Goal: Use online tool/utility: Utilize a website feature to perform a specific function

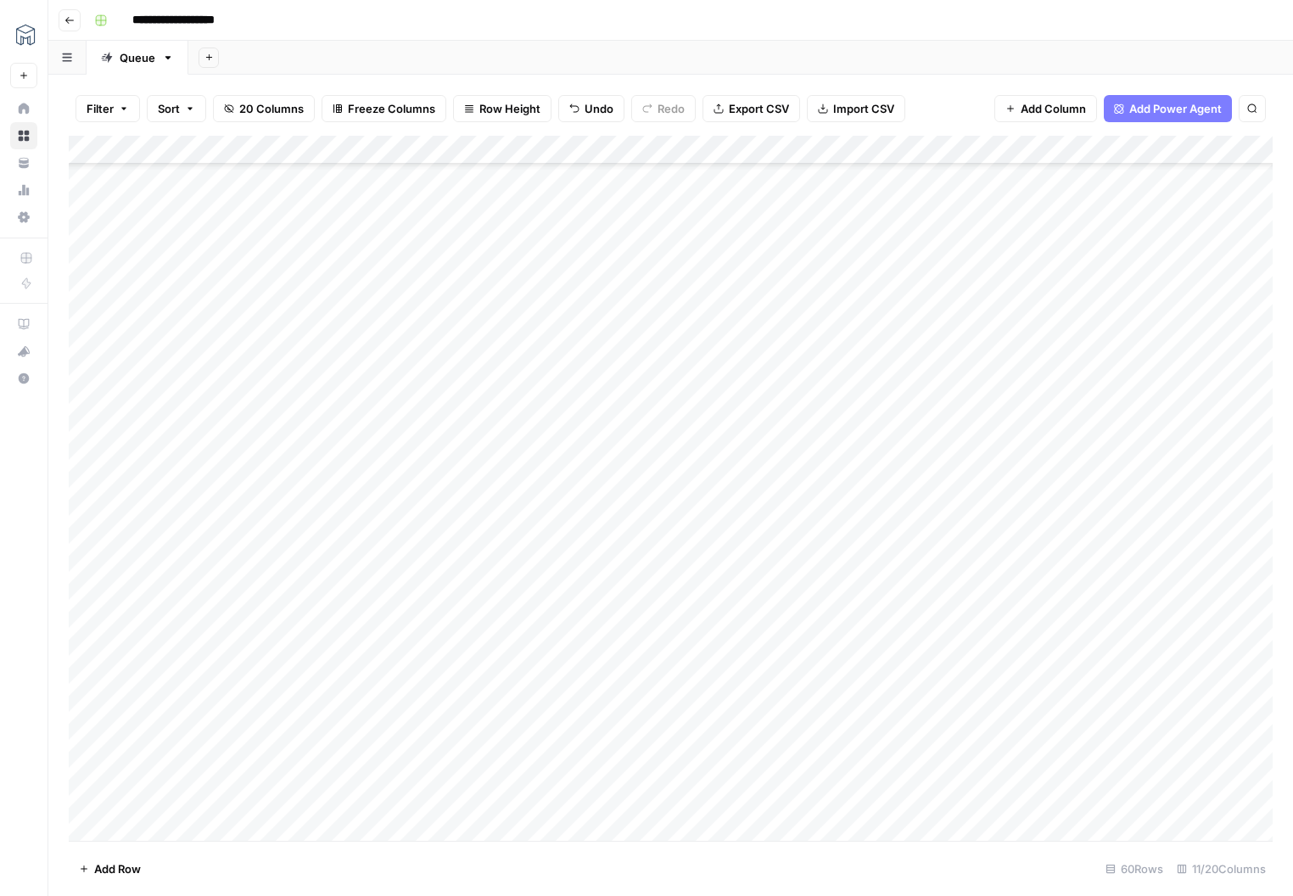
scroll to position [1082, 0]
click at [137, 825] on div "Add Column" at bounding box center [671, 488] width 1204 height 705
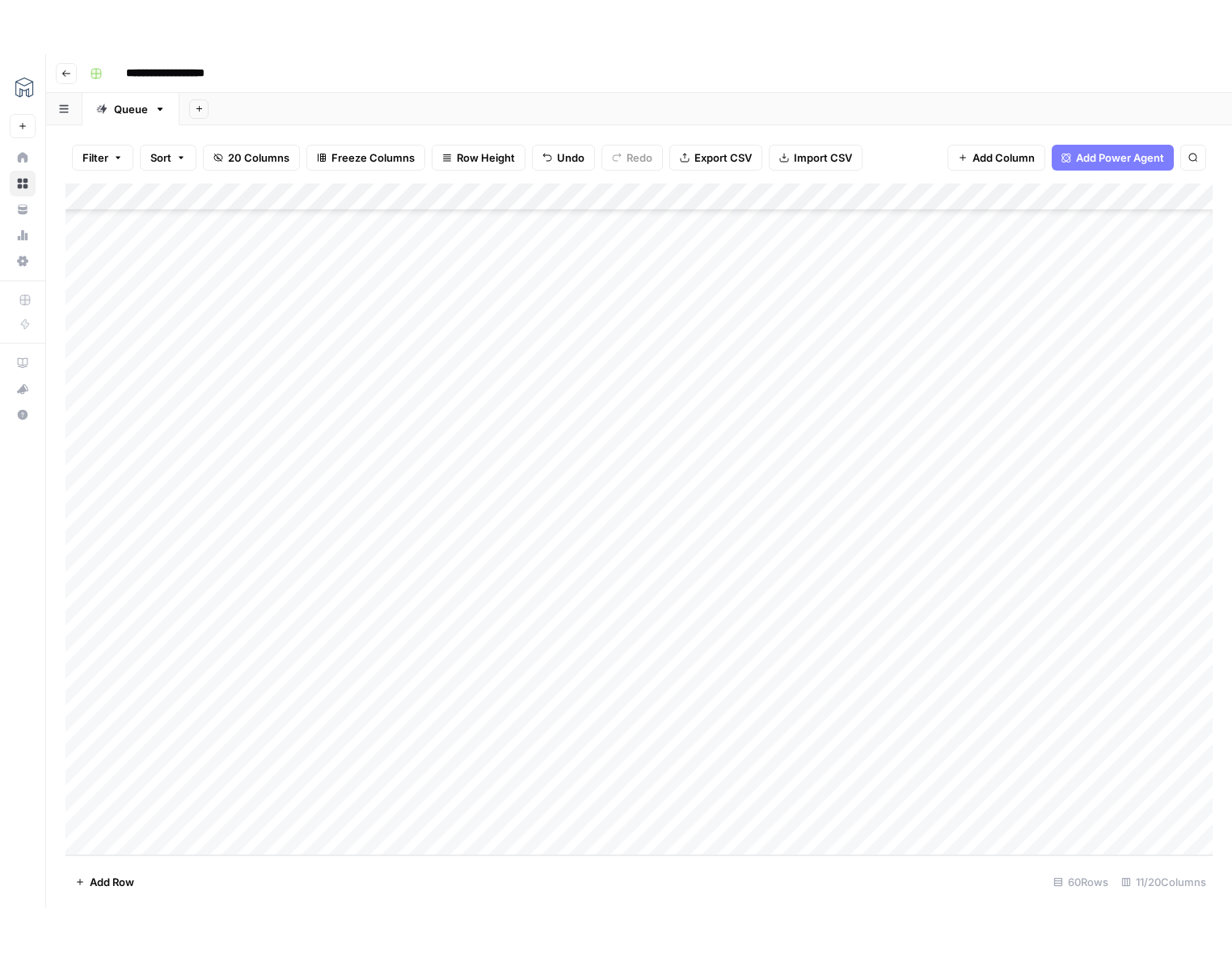
scroll to position [1057, 0]
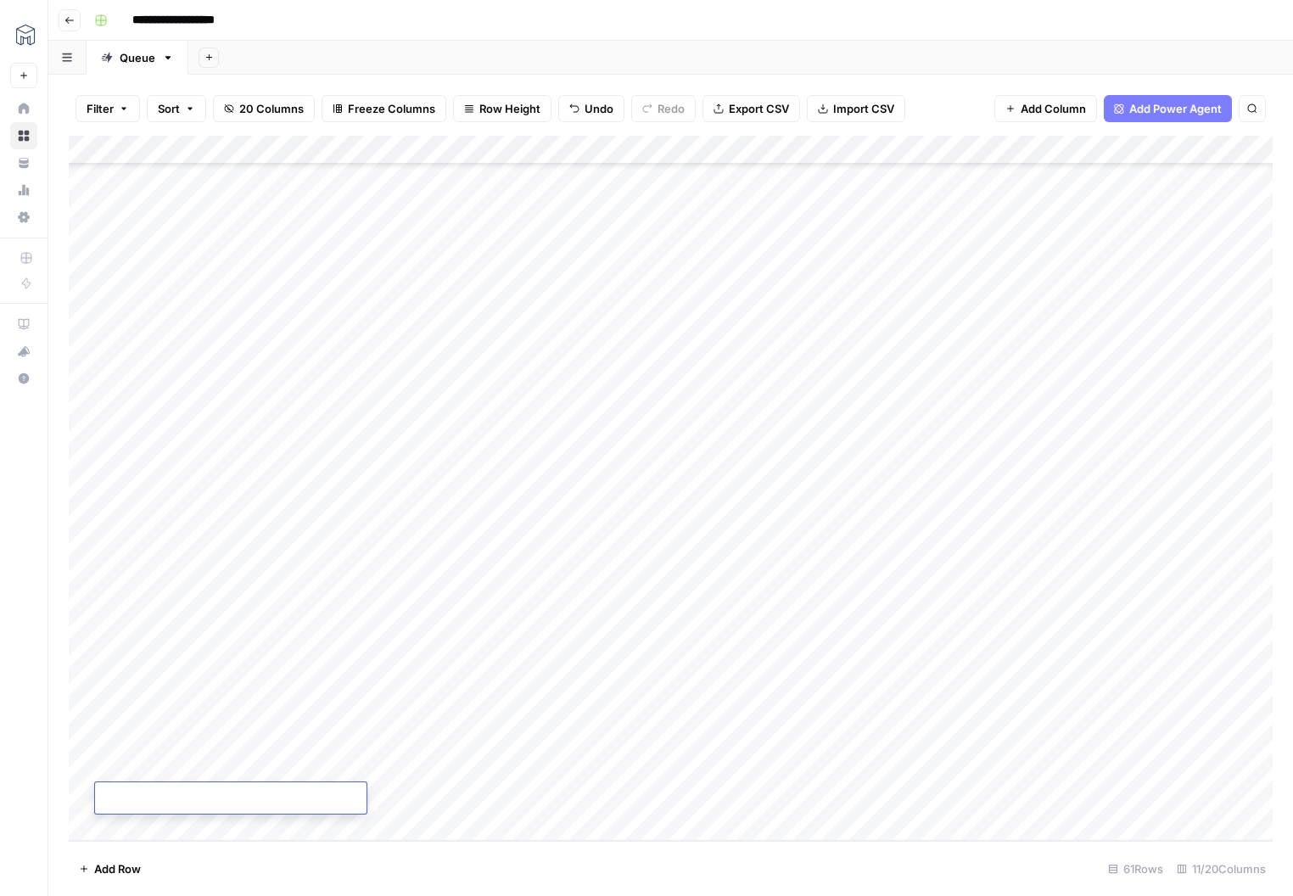
type textarea "**********"
click at [218, 860] on footer "Add Row 61 Rows 11/20 Columns" at bounding box center [671, 868] width 1204 height 55
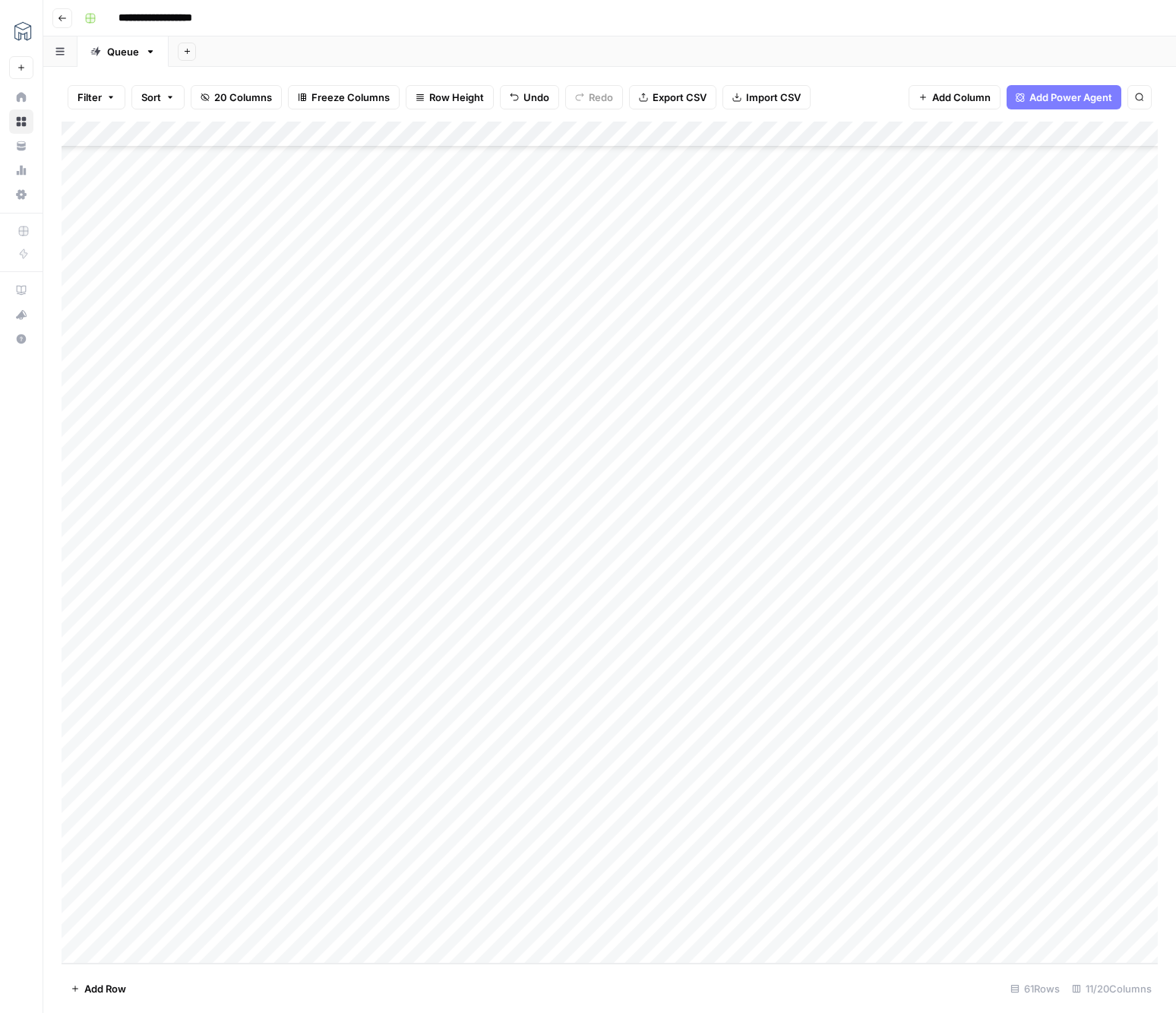
scroll to position [784, 0]
click at [383, 802] on div "Add Column" at bounding box center [610, 543] width 1096 height 842
click at [433, 802] on div "Add Column" at bounding box center [610, 543] width 1096 height 842
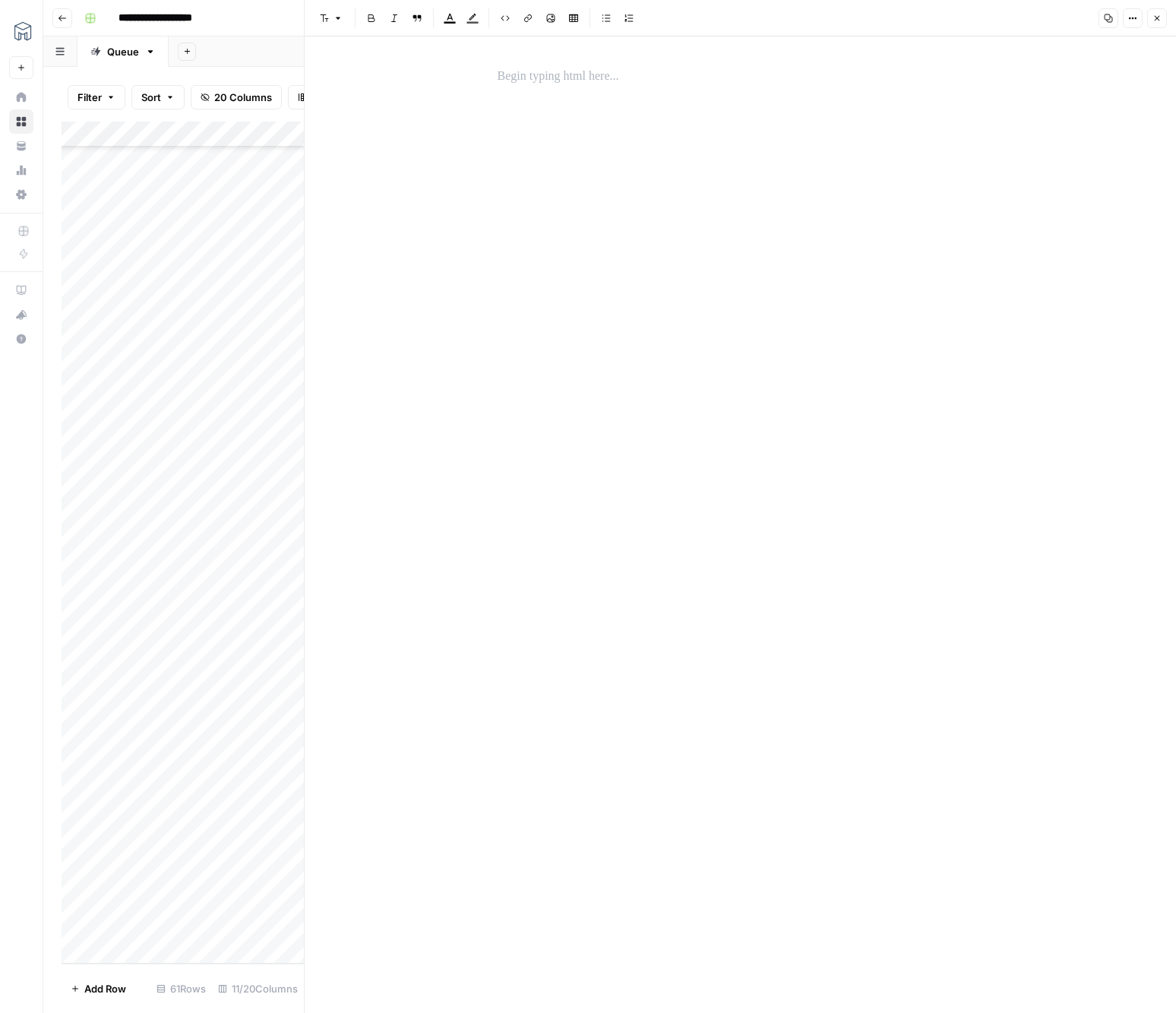
click at [935, 228] on div at bounding box center [740, 512] width 504 height 904
click at [562, 73] on p at bounding box center [741, 77] width 486 height 20
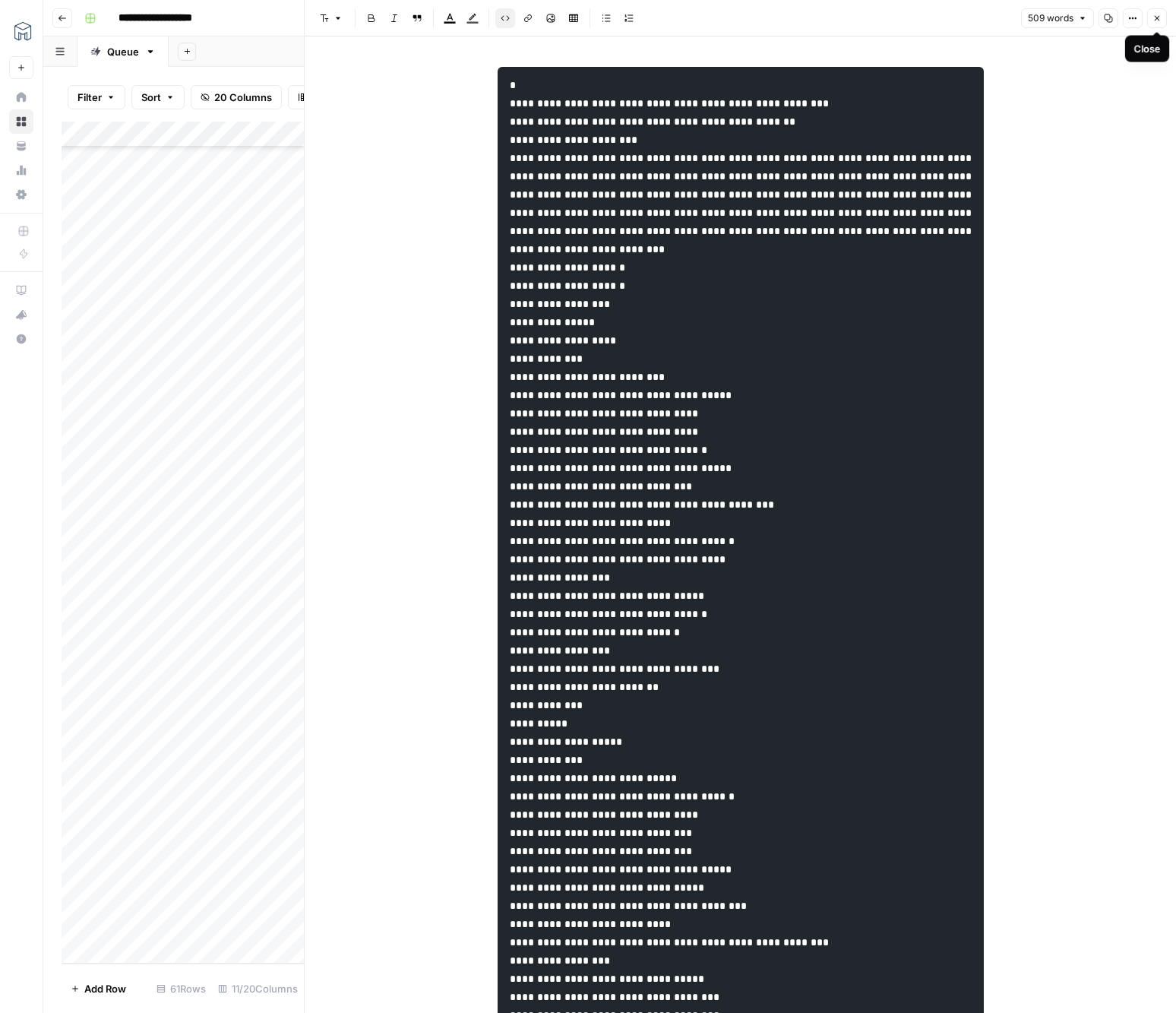
click at [1157, 21] on button "Close" at bounding box center [1157, 18] width 20 height 20
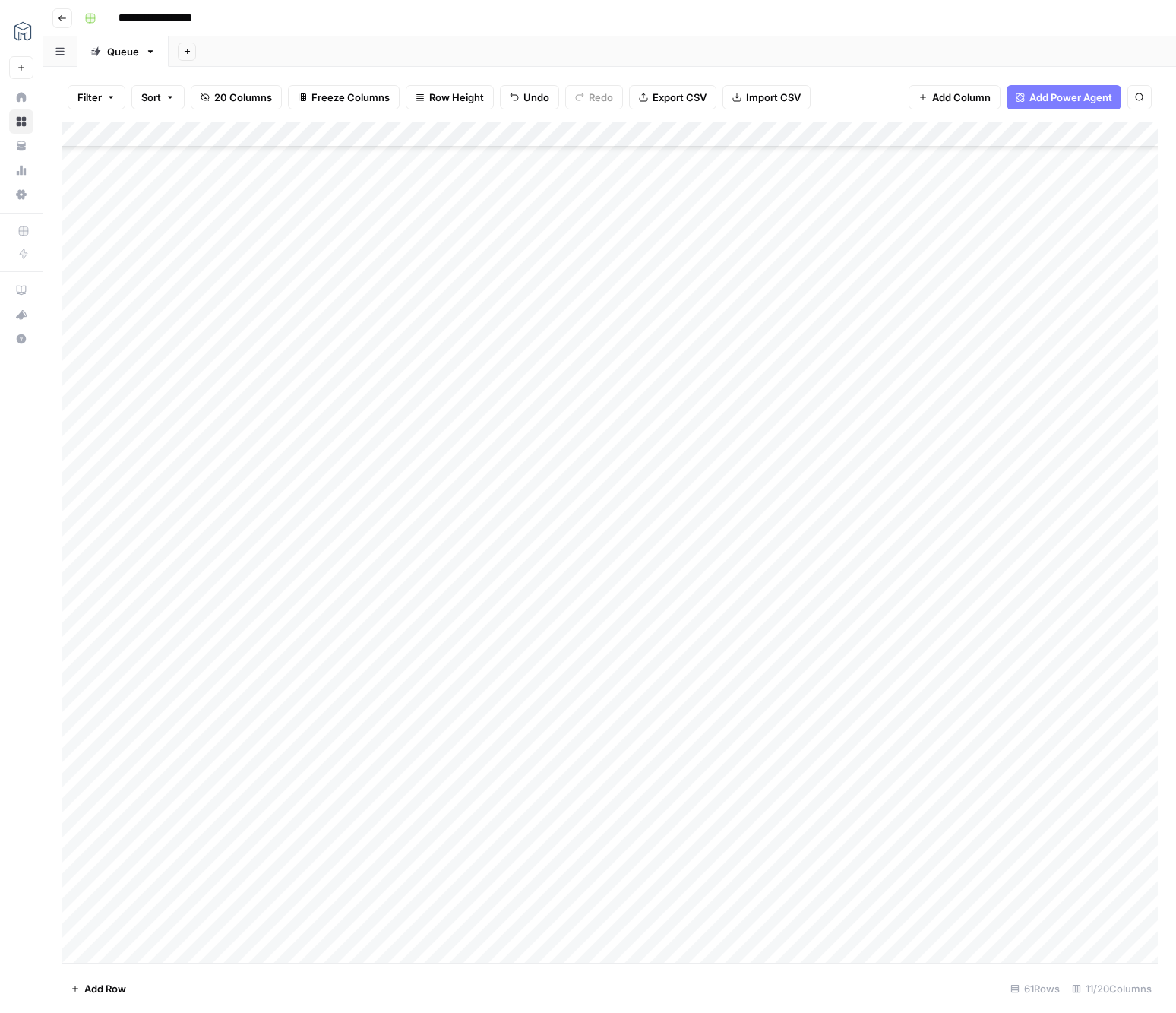
click at [648, 802] on div "Add Column" at bounding box center [610, 543] width 1096 height 842
click at [639, 802] on div "Add Column" at bounding box center [610, 543] width 1096 height 842
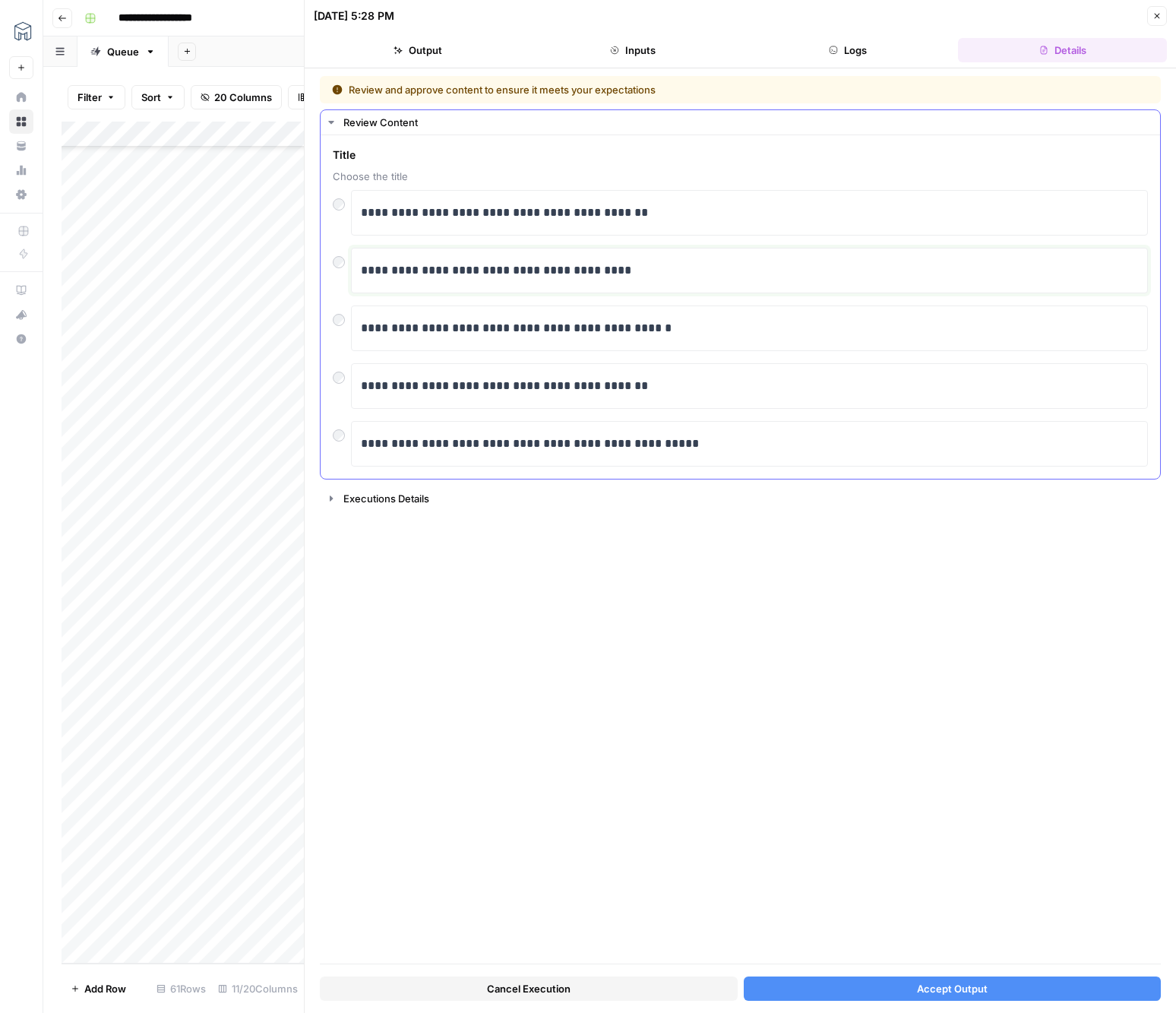
click at [417, 268] on p "**********" at bounding box center [750, 270] width 777 height 20
click at [518, 272] on p "**********" at bounding box center [750, 270] width 777 height 20
click at [903, 802] on button "Accept Output" at bounding box center [953, 988] width 418 height 24
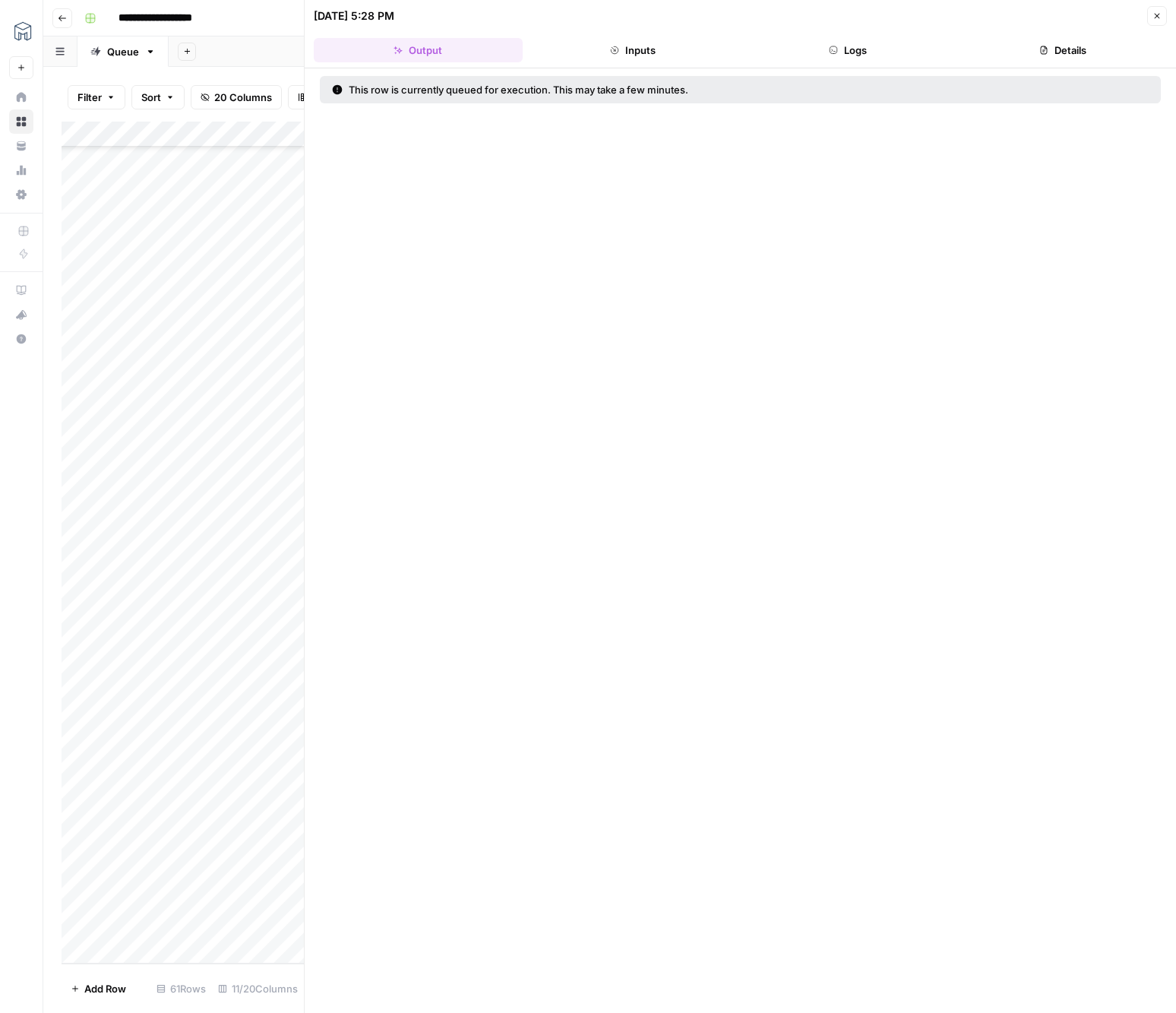
click at [1157, 16] on icon "button" at bounding box center [1157, 16] width 9 height 9
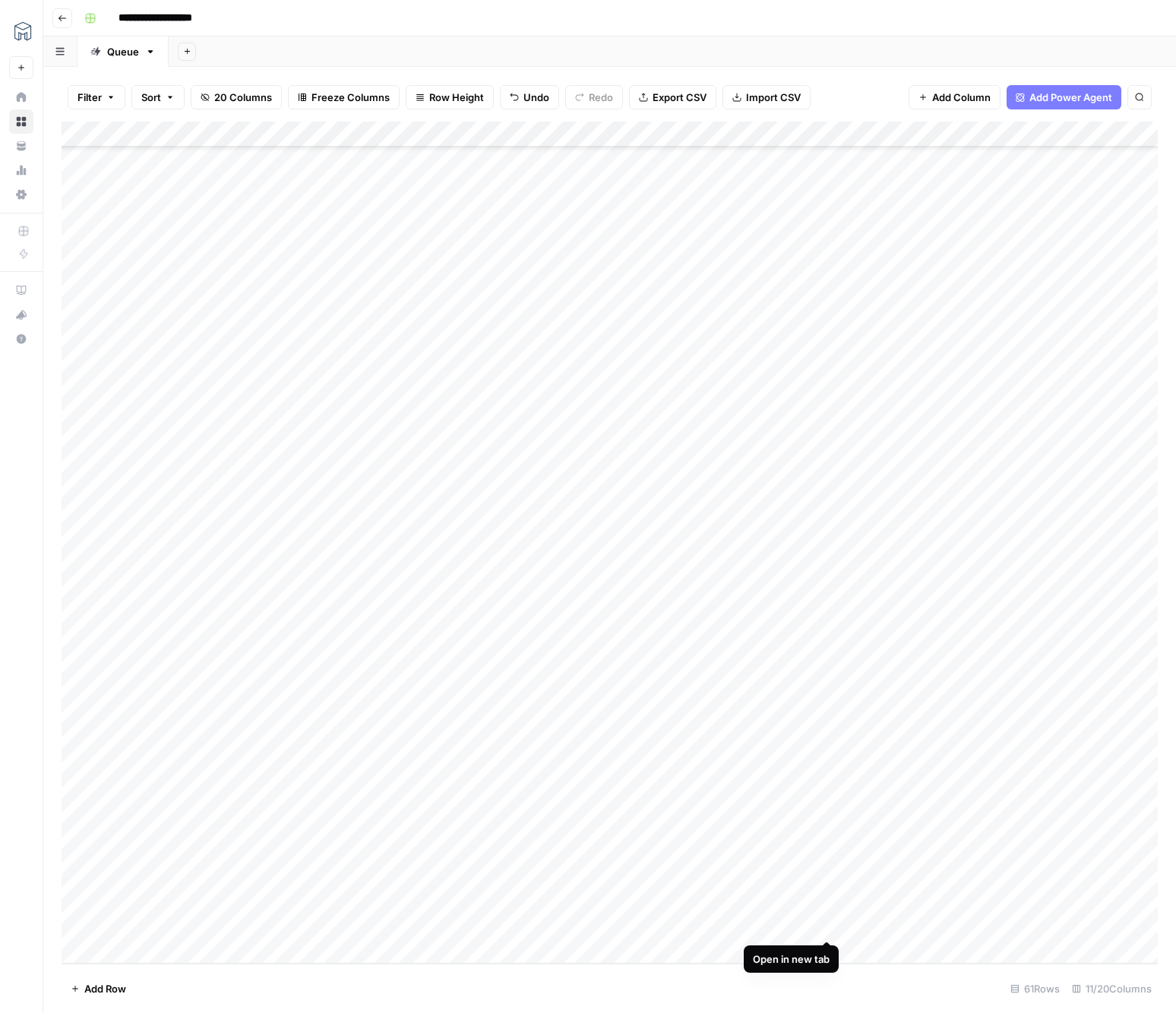
click at [828, 802] on div "Add Column" at bounding box center [610, 543] width 1096 height 842
click at [541, 802] on div "Add Column" at bounding box center [610, 543] width 1096 height 842
